Goal: Information Seeking & Learning: Learn about a topic

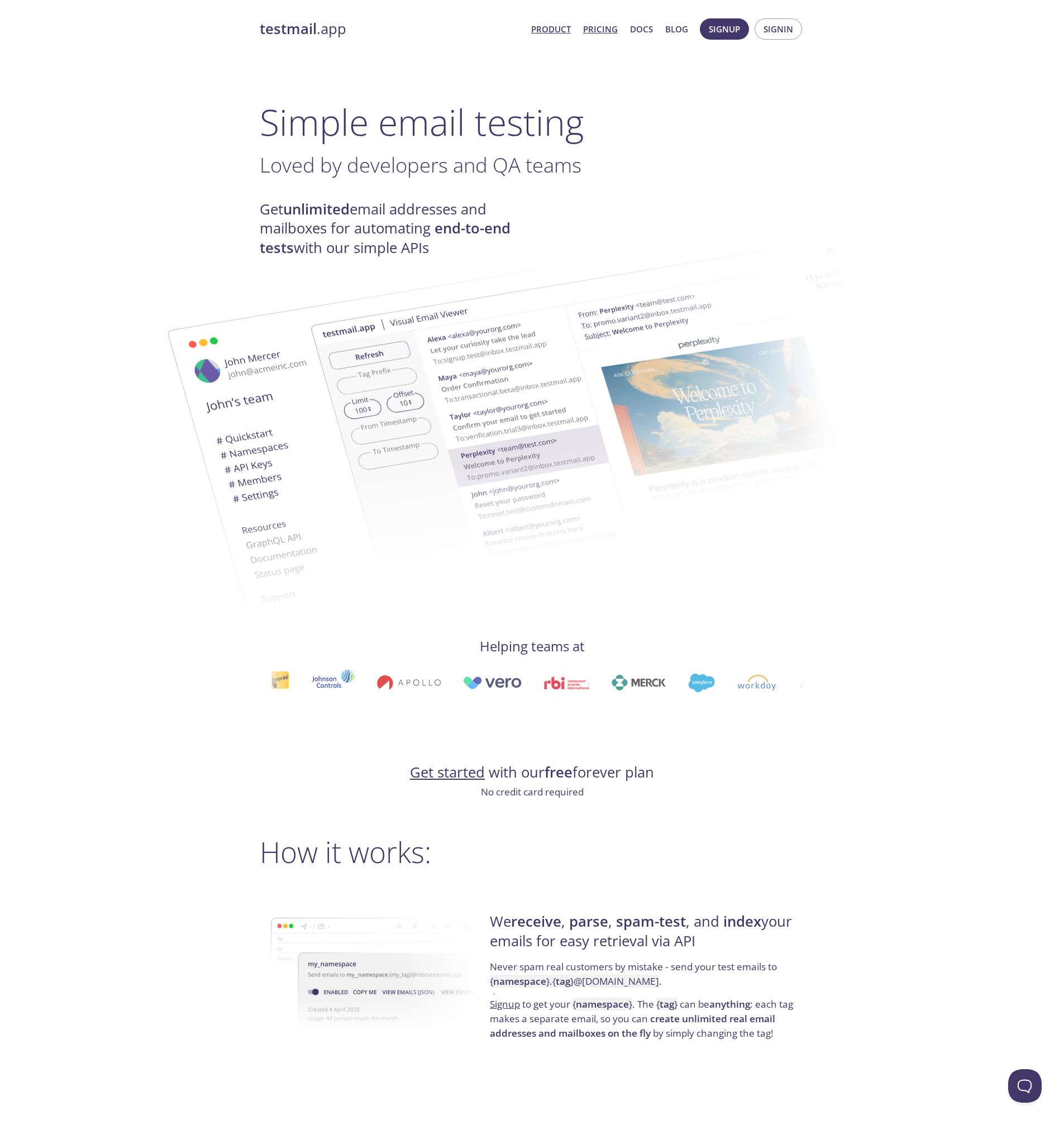
click at [606, 28] on link "Pricing" at bounding box center [600, 29] width 35 height 15
